Goal: Task Accomplishment & Management: Use online tool/utility

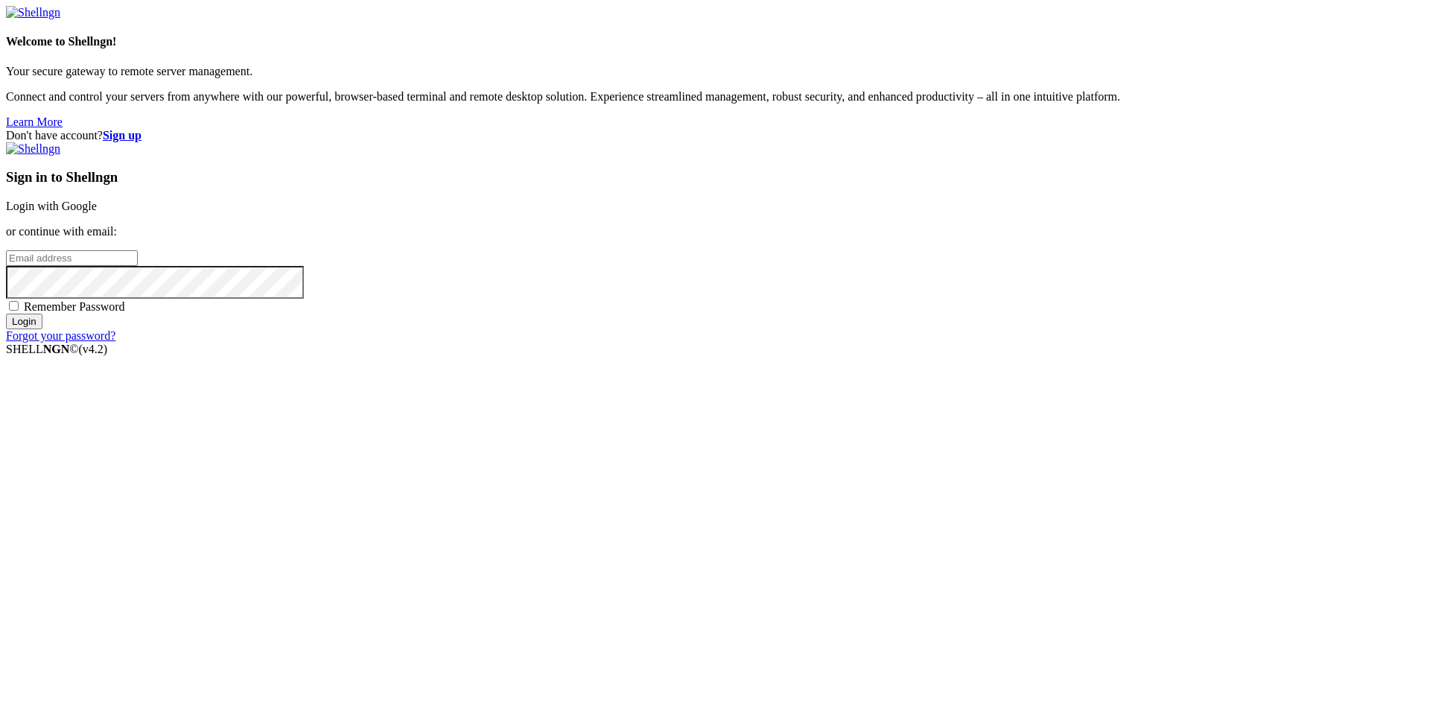
click at [138, 266] on input "email" at bounding box center [72, 258] width 132 height 16
type input "[EMAIL_ADDRESS][DOMAIN_NAME]"
click at [42, 329] on input "Login" at bounding box center [24, 322] width 36 height 16
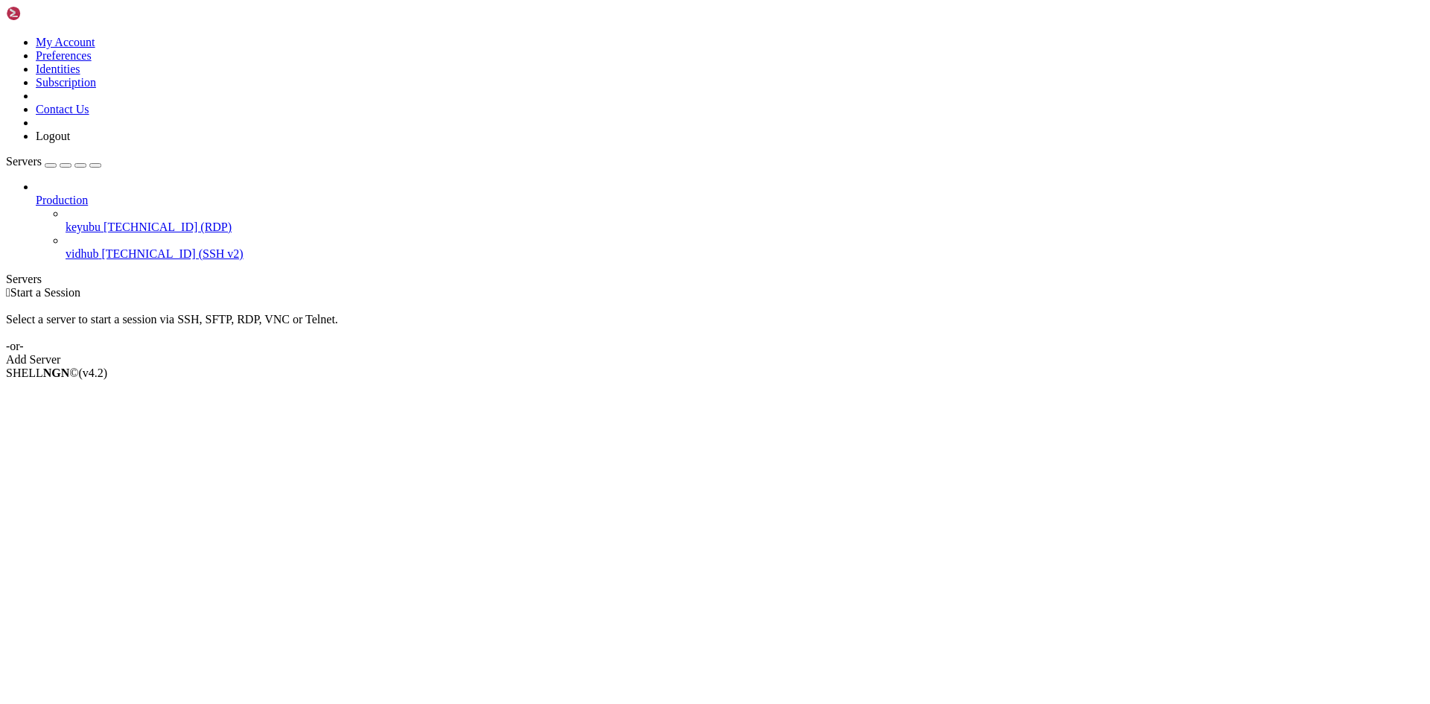
click at [98, 247] on span "vidhub" at bounding box center [82, 253] width 33 height 13
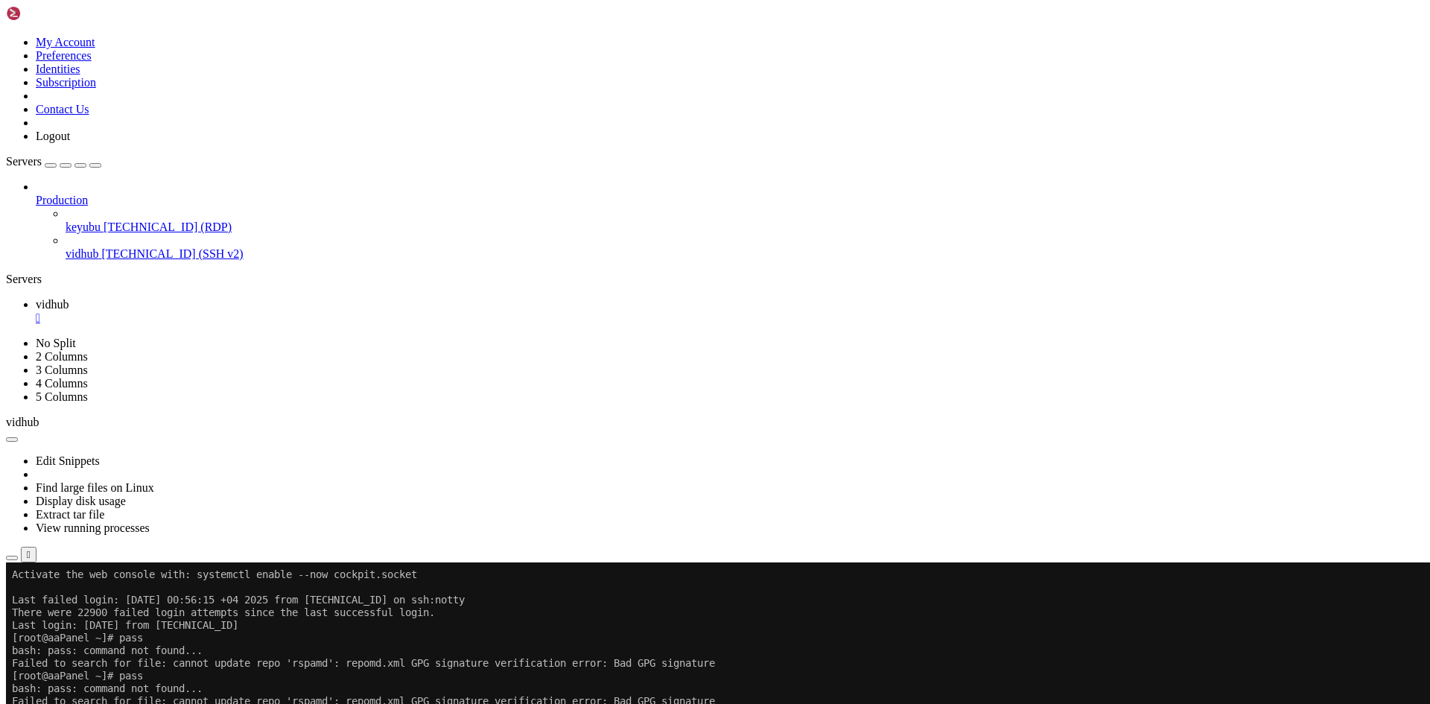
click at [254, 311] on div "" at bounding box center [730, 317] width 1388 height 13
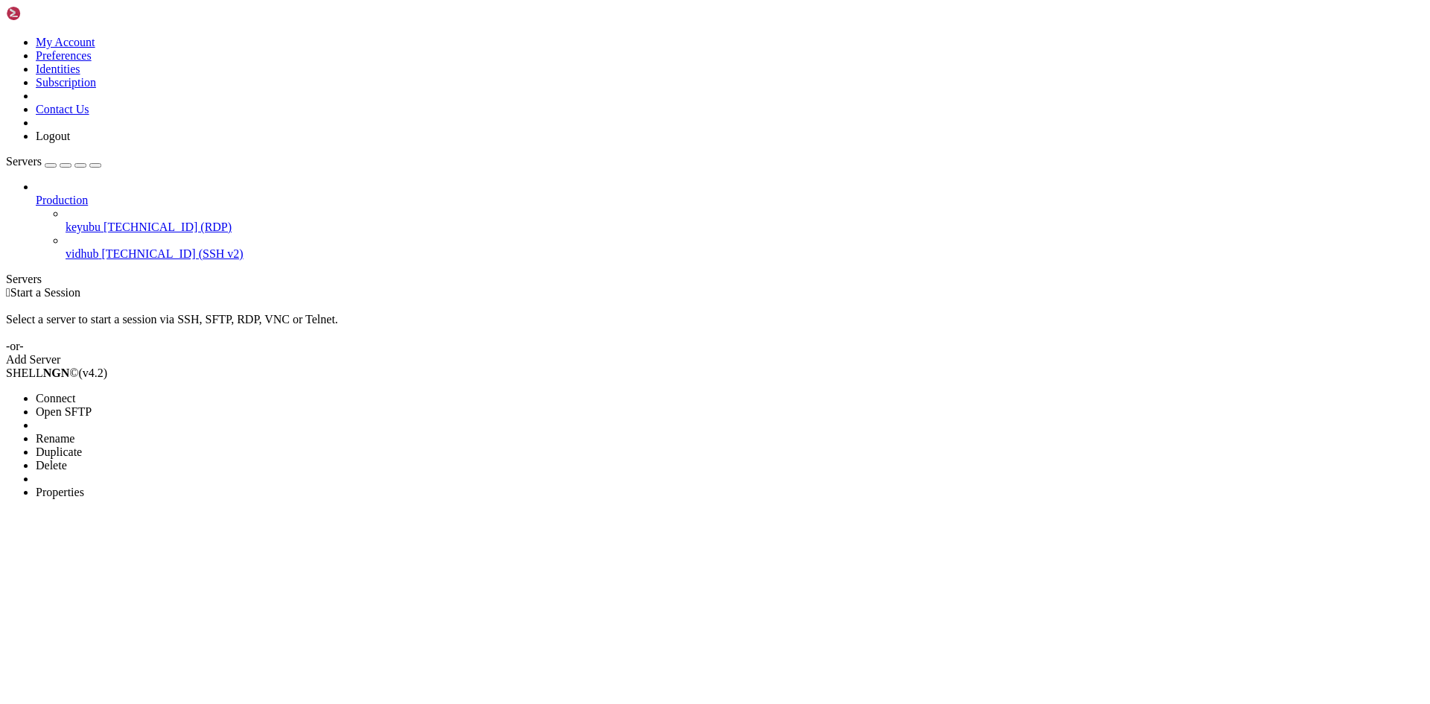
click at [84, 486] on span "Properties" at bounding box center [60, 492] width 48 height 13
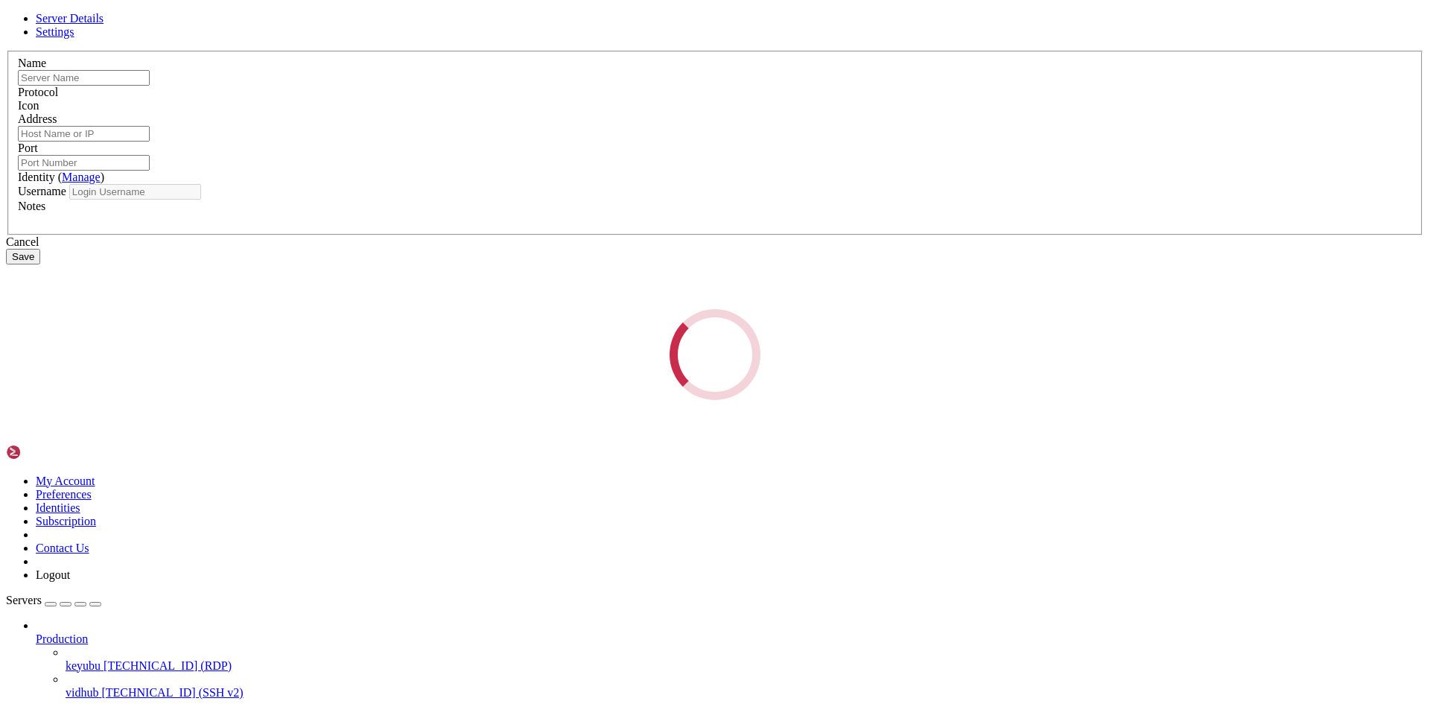
type input "vidhub"
type input "[TECHNICAL_ID]"
type input "22"
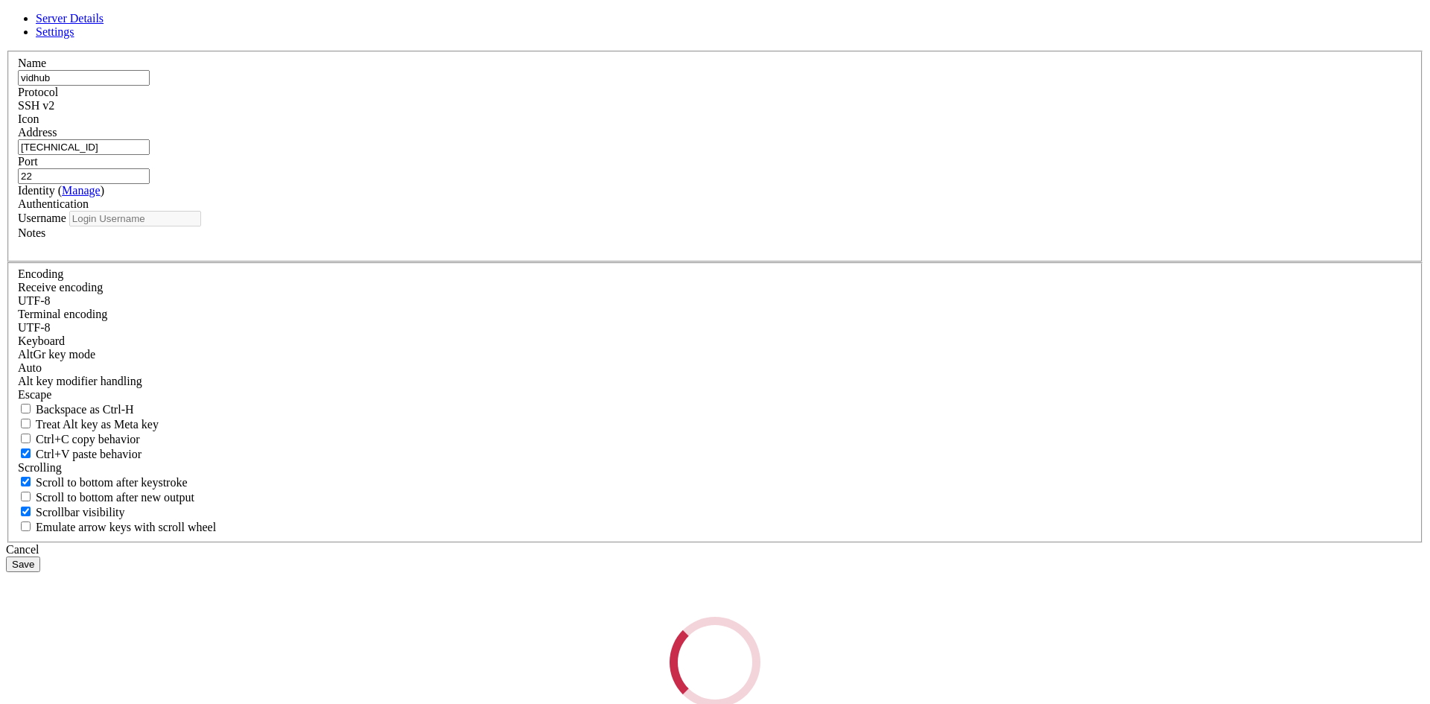
type input "root"
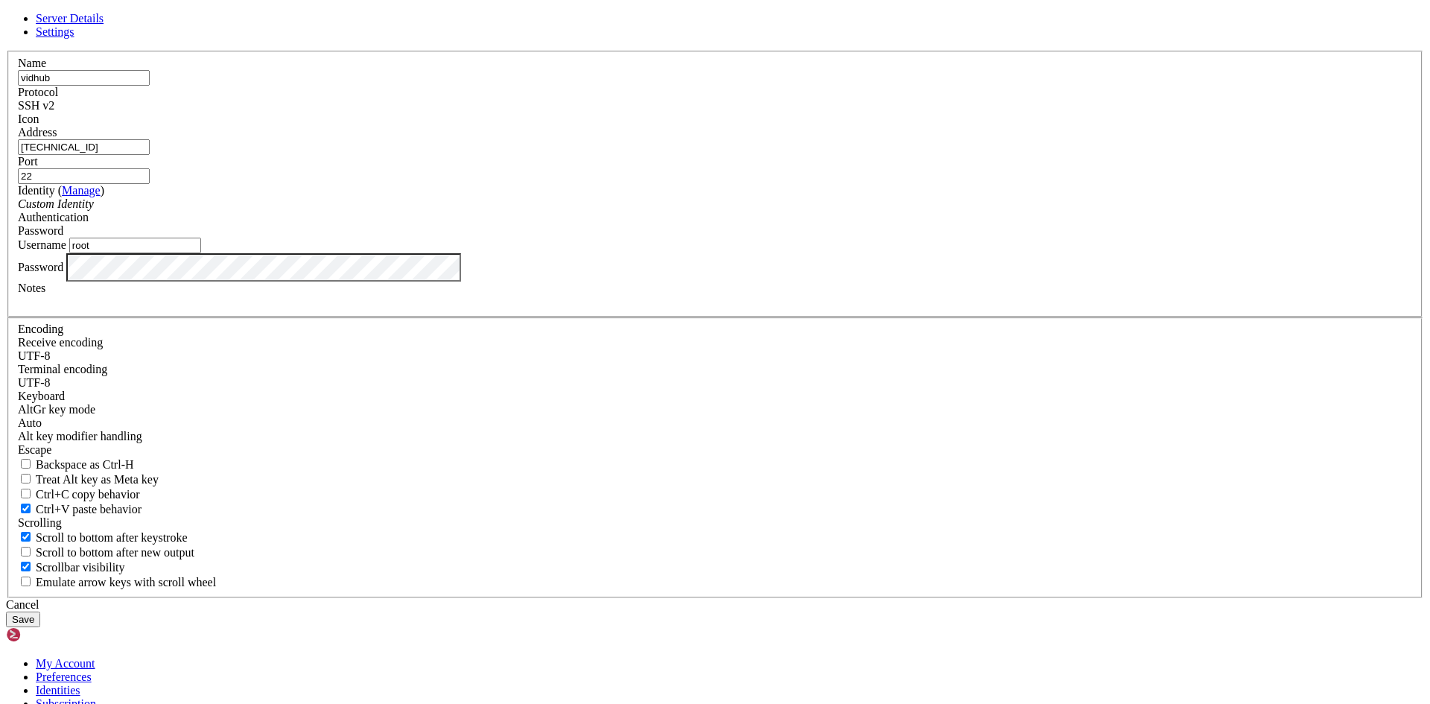
click at [6, 612] on button "Save" at bounding box center [23, 620] width 34 height 16
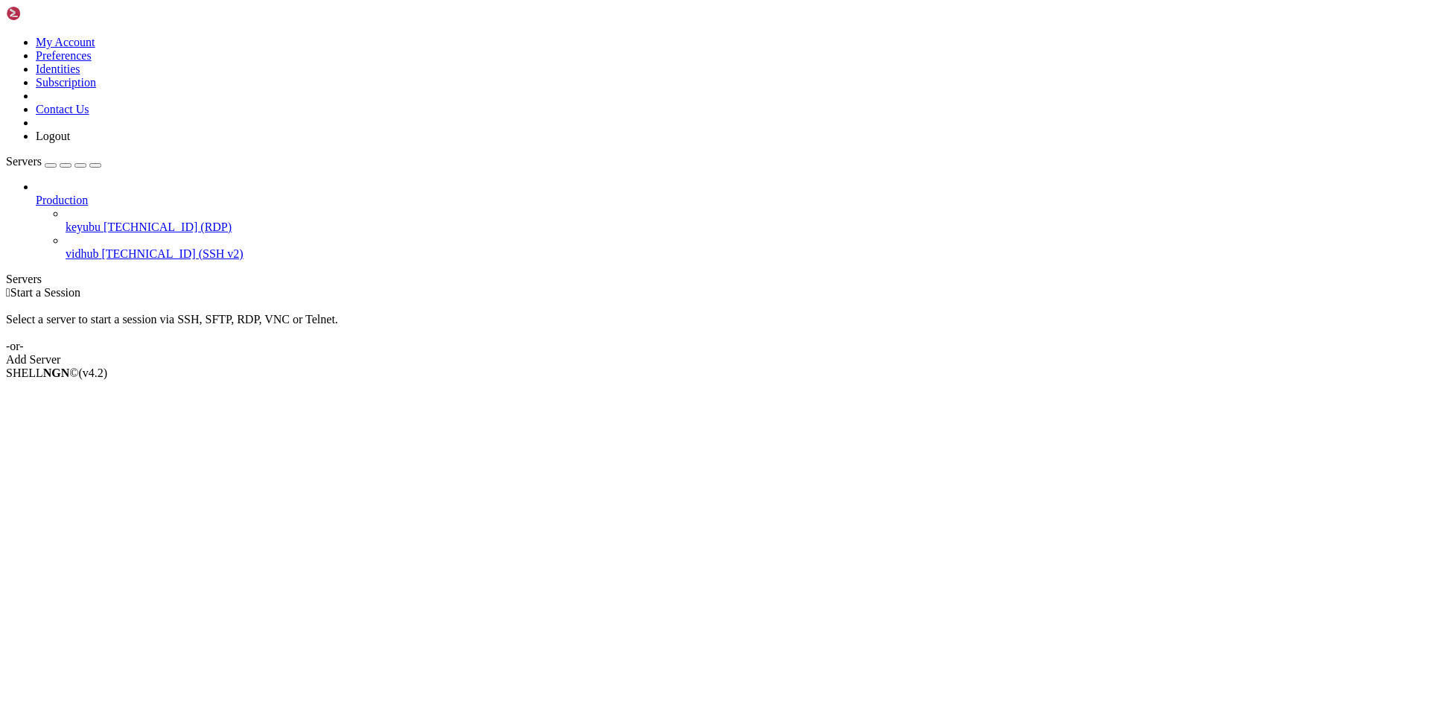
click at [98, 247] on span "vidhub" at bounding box center [82, 253] width 33 height 13
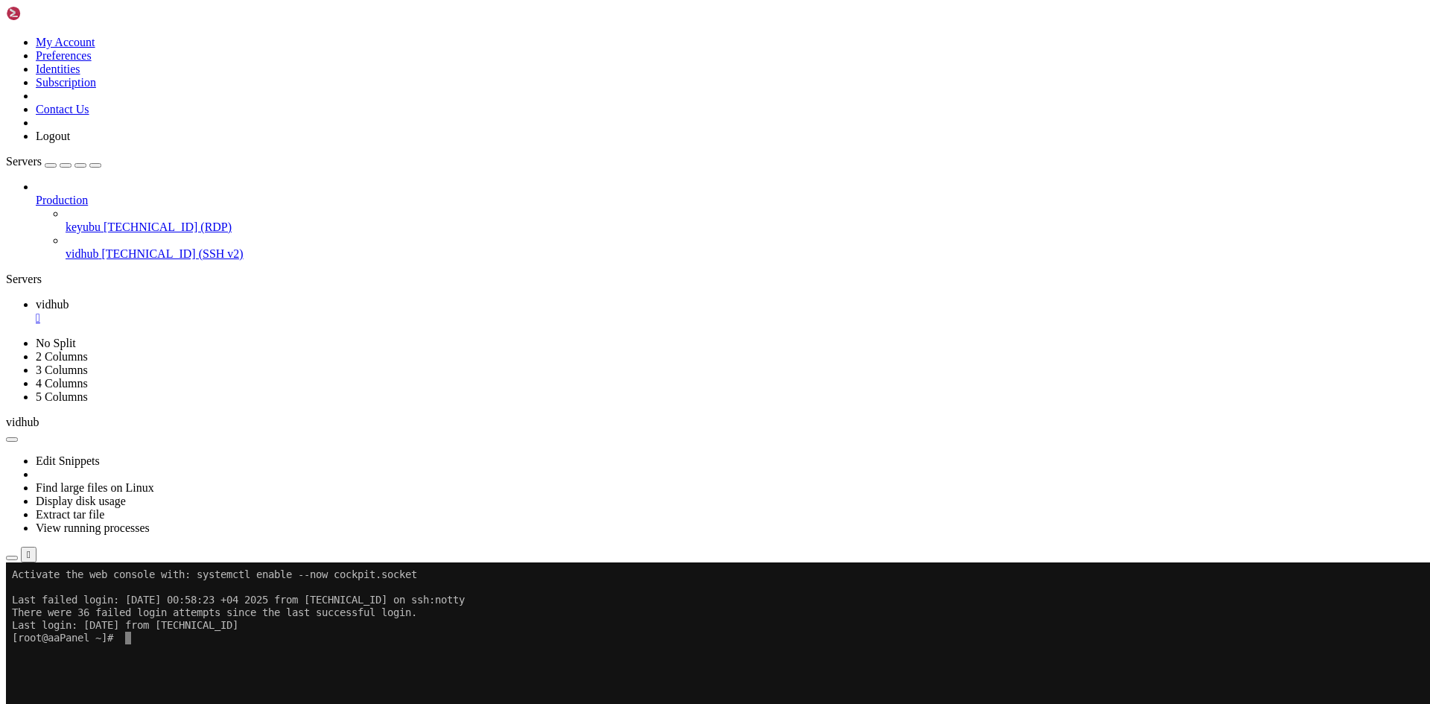
click at [256, 311] on div "" at bounding box center [730, 317] width 1388 height 13
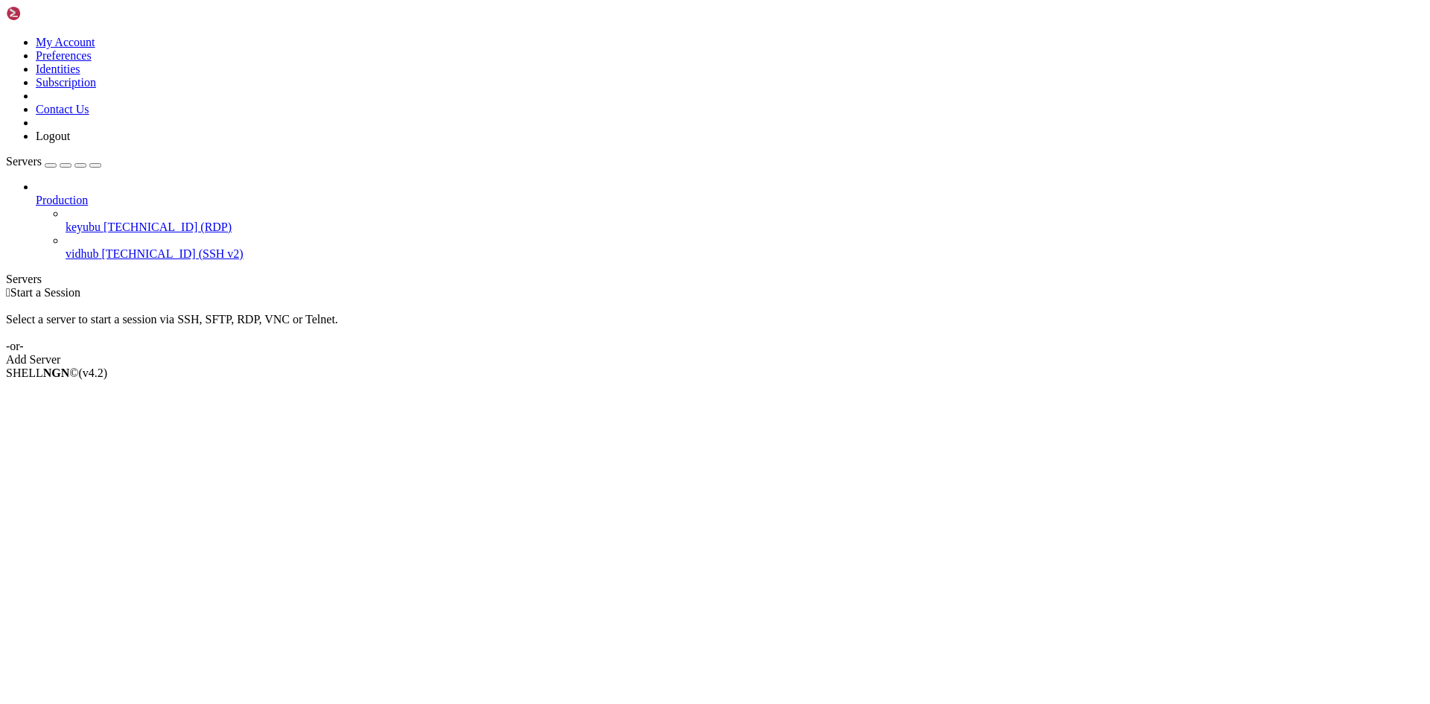
click at [119, 247] on span "[TECHNICAL_ID] (SSH v2)" at bounding box center [172, 253] width 142 height 13
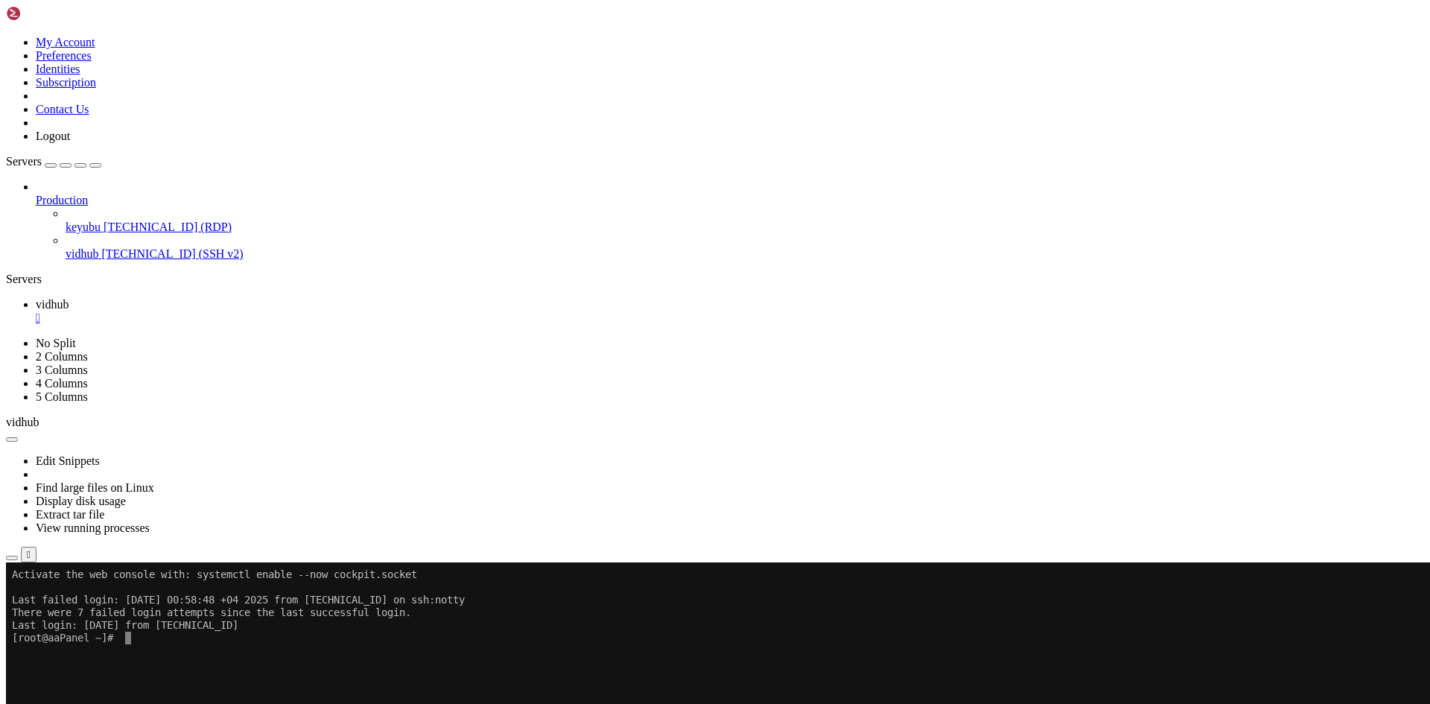
click at [119, 247] on span "[TECHNICAL_ID] (SSH v2)" at bounding box center [172, 253] width 142 height 13
